Goal: Navigation & Orientation: Find specific page/section

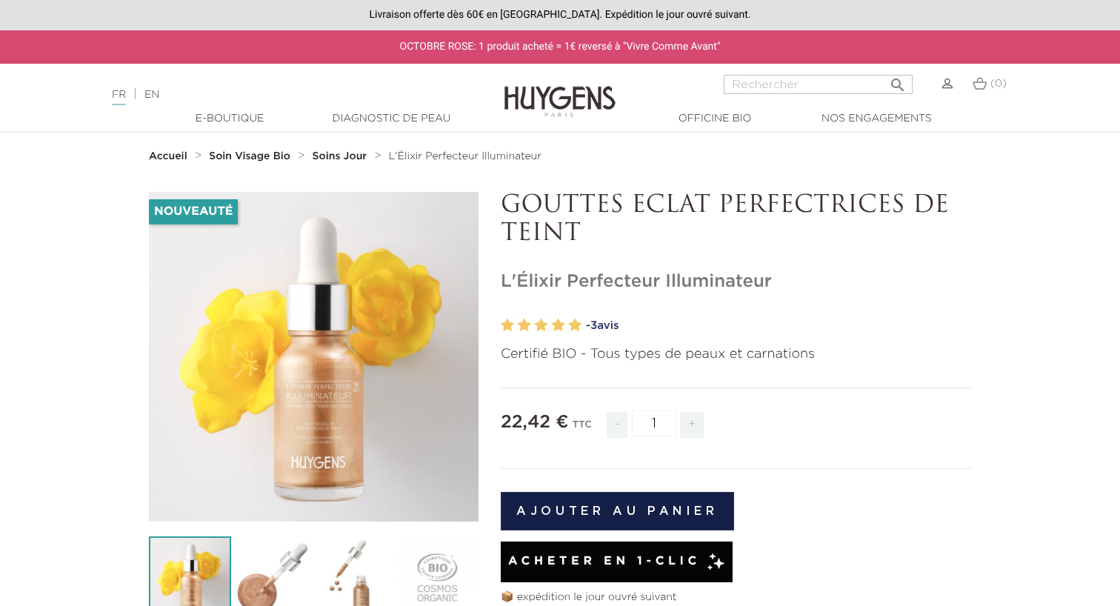
click at [539, 96] on img at bounding box center [559, 90] width 111 height 57
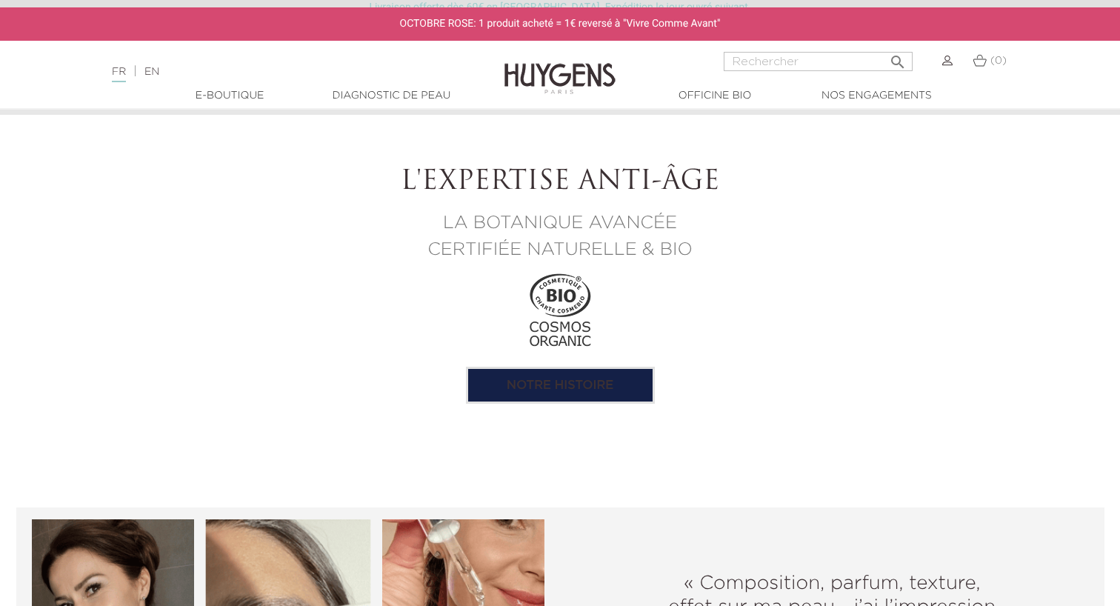
scroll to position [1422, 0]
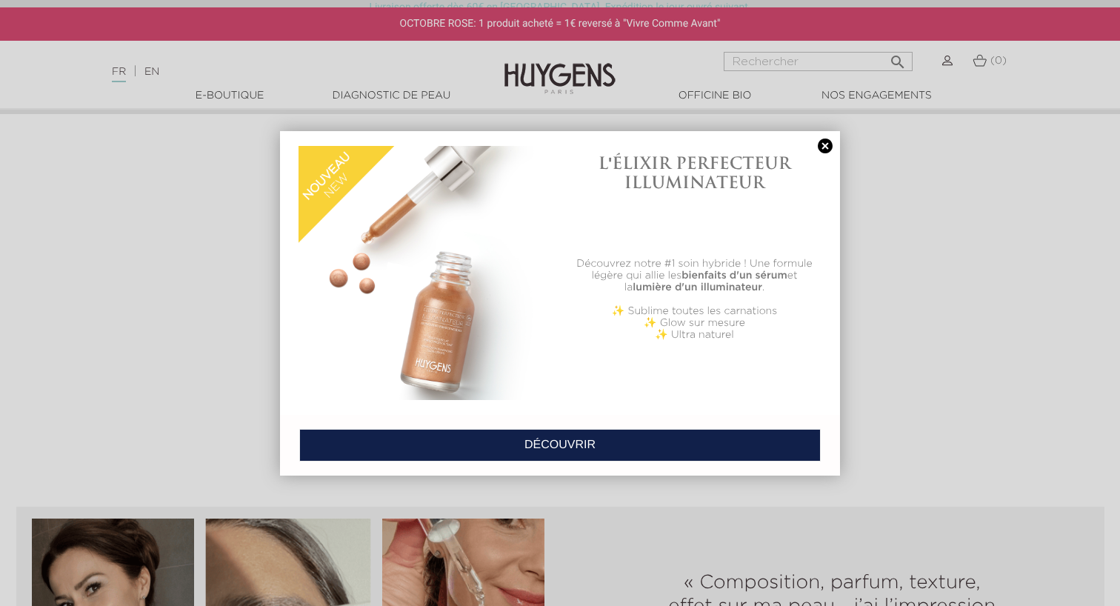
click at [830, 146] on link at bounding box center [825, 146] width 21 height 16
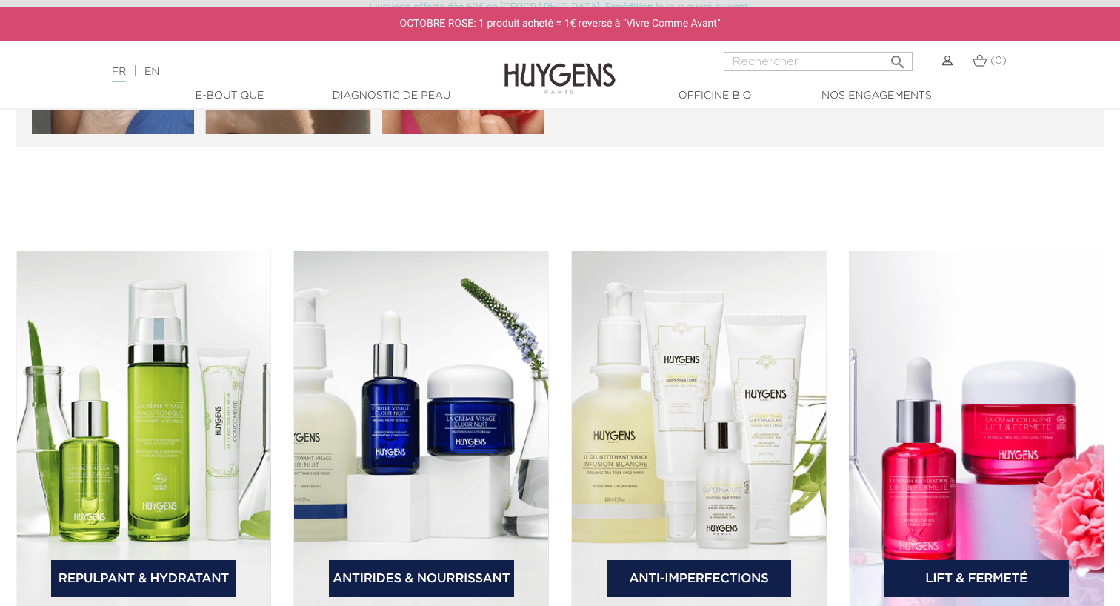
scroll to position [2176, 0]
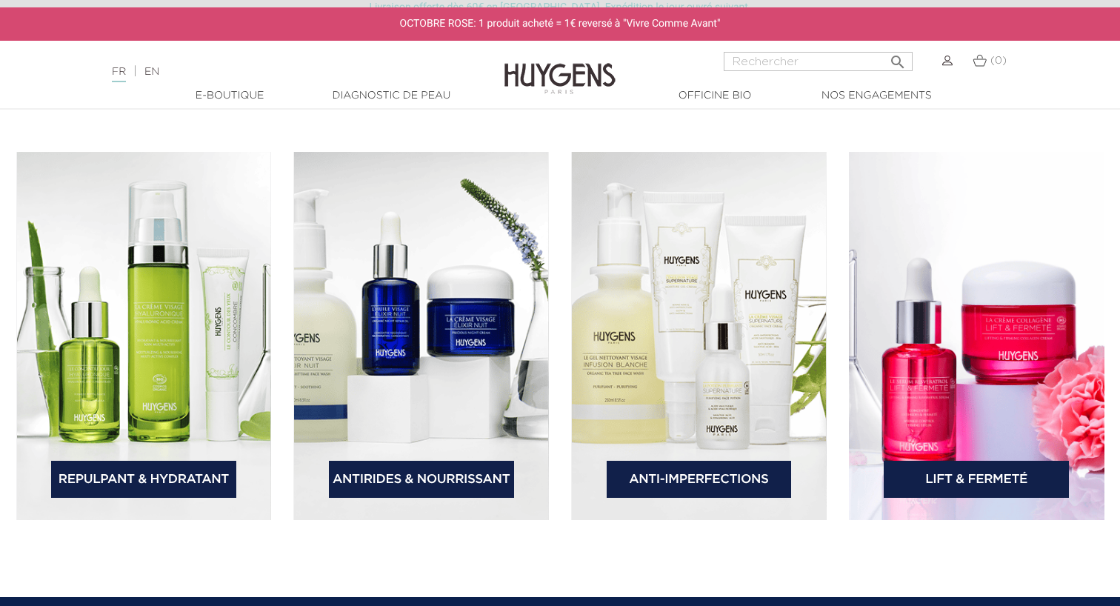
click at [496, 467] on link "Antirides & Nourrissant" at bounding box center [421, 479] width 185 height 37
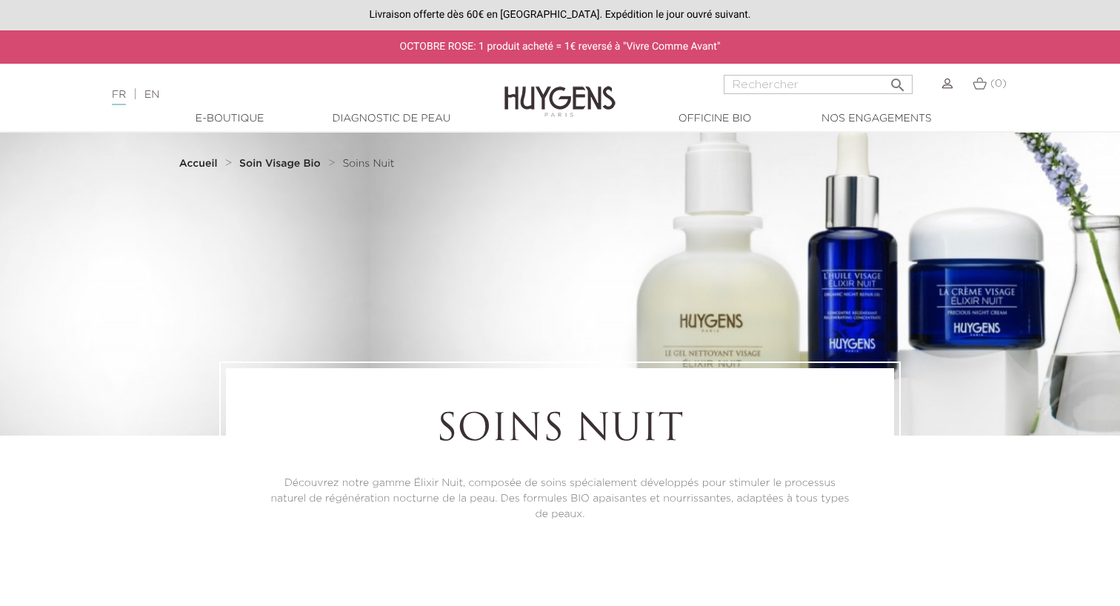
click at [469, 484] on p "Découvrez notre gamme Élixir Nuit, composée de soins spécialement développés po…" at bounding box center [560, 498] width 586 height 47
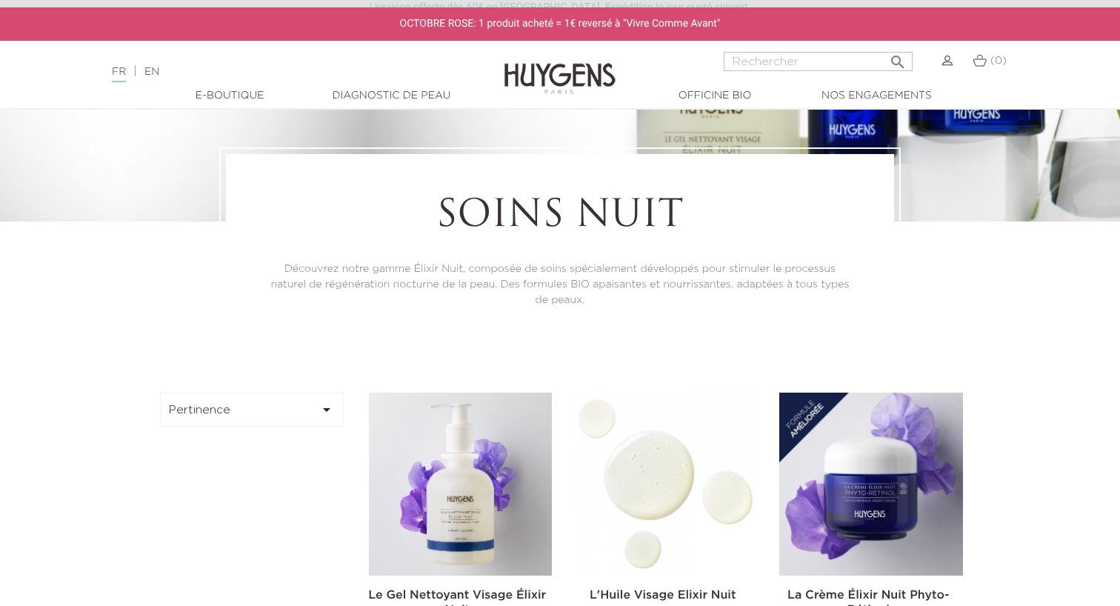
scroll to position [346, 0]
